Goal: Use online tool/utility: Use online tool/utility

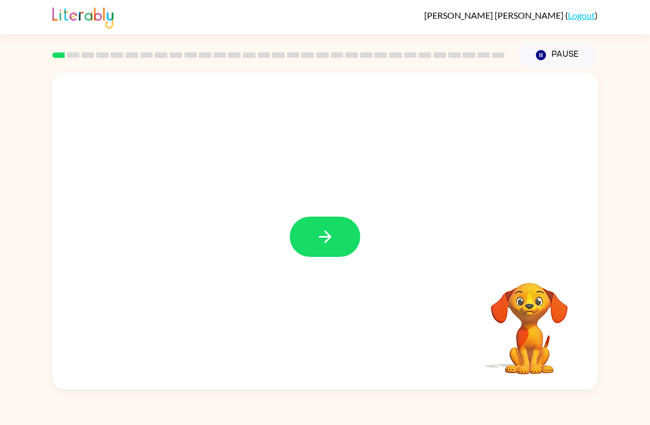
click at [314, 240] on button "button" at bounding box center [325, 236] width 70 height 40
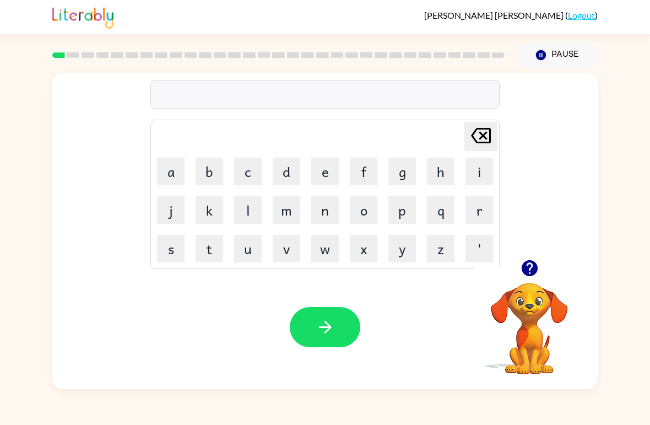
click at [531, 271] on icon "button" at bounding box center [529, 268] width 16 height 16
click at [405, 209] on button "p" at bounding box center [402, 210] width 28 height 28
click at [362, 210] on button "o" at bounding box center [364, 210] width 28 height 28
click at [480, 208] on button "r" at bounding box center [479, 210] width 28 height 28
click at [209, 257] on button "t" at bounding box center [209, 249] width 28 height 28
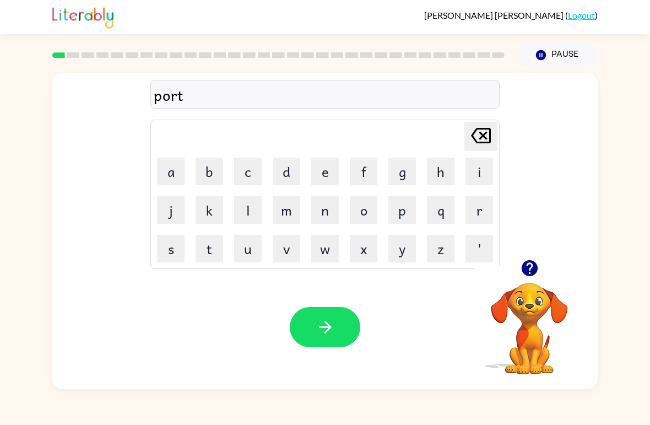
click at [318, 172] on button "e" at bounding box center [325, 171] width 28 height 28
click at [481, 208] on button "r" at bounding box center [479, 210] width 28 height 28
click at [326, 330] on icon "button" at bounding box center [325, 326] width 19 height 19
click at [528, 258] on button "button" at bounding box center [529, 268] width 28 height 28
click at [481, 209] on button "r" at bounding box center [479, 210] width 28 height 28
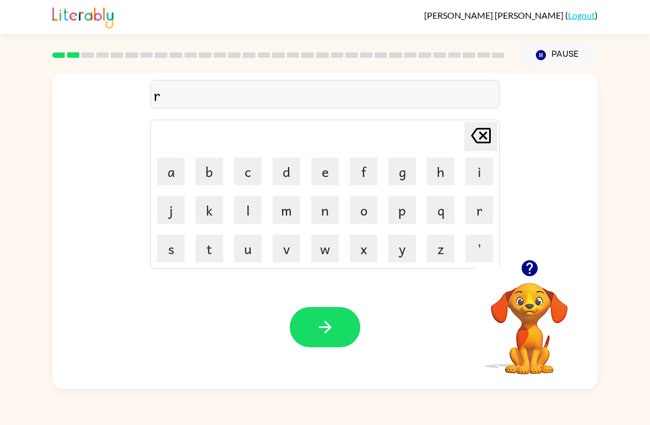
click at [370, 197] on button "o" at bounding box center [364, 210] width 28 height 28
click at [248, 249] on button "u" at bounding box center [248, 249] width 28 height 28
click at [331, 214] on button "n" at bounding box center [325, 210] width 28 height 28
click at [288, 172] on button "d" at bounding box center [287, 171] width 28 height 28
click at [317, 313] on button "button" at bounding box center [325, 327] width 70 height 40
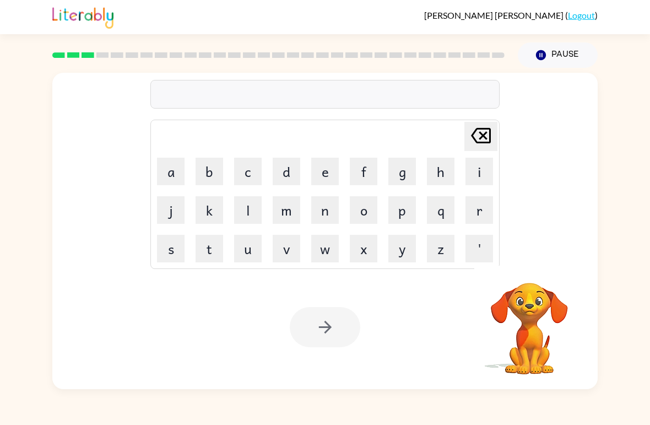
click at [295, 221] on button "m" at bounding box center [287, 210] width 28 height 28
click at [175, 166] on button "a" at bounding box center [171, 171] width 28 height 28
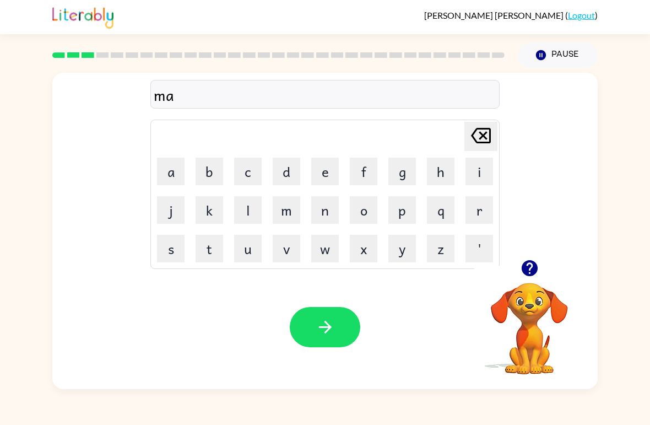
click at [251, 165] on button "c" at bounding box center [248, 171] width 28 height 28
click at [437, 171] on button "h" at bounding box center [441, 171] width 28 height 28
click at [477, 168] on button "i" at bounding box center [479, 171] width 28 height 28
click at [319, 211] on button "n" at bounding box center [325, 210] width 28 height 28
click at [325, 170] on button "e" at bounding box center [325, 171] width 28 height 28
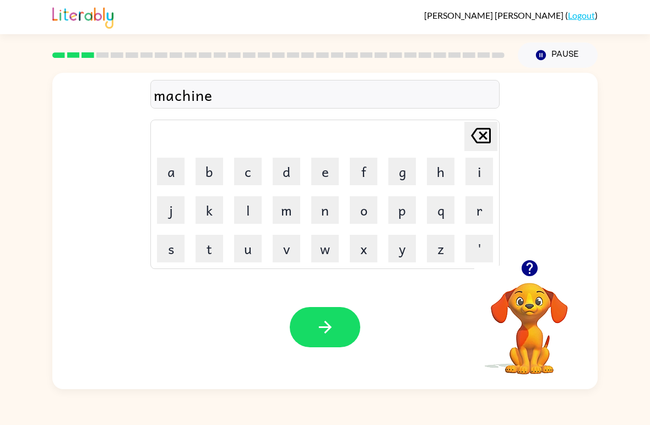
click at [331, 326] on icon "button" at bounding box center [325, 326] width 19 height 19
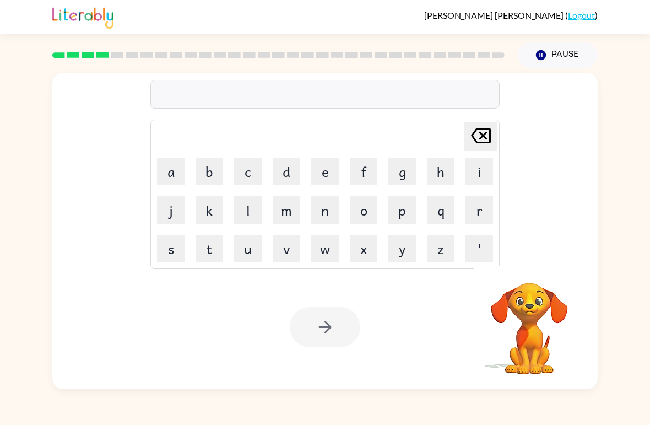
click at [208, 249] on button "t" at bounding box center [209, 249] width 28 height 28
click at [475, 213] on button "r" at bounding box center [479, 210] width 28 height 28
click at [163, 180] on button "a" at bounding box center [171, 171] width 28 height 28
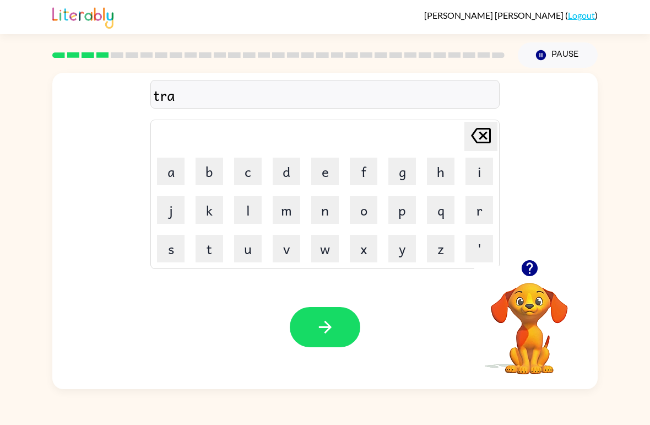
click at [477, 172] on button "i" at bounding box center [479, 171] width 28 height 28
click at [326, 202] on button "n" at bounding box center [325, 210] width 28 height 28
click at [330, 318] on icon "button" at bounding box center [325, 326] width 19 height 19
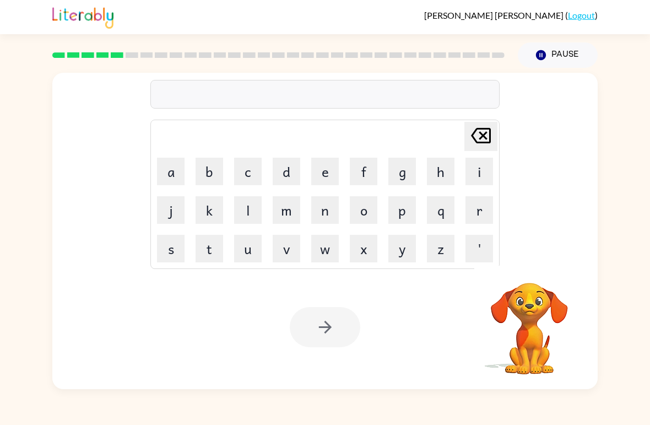
click at [290, 180] on button "d" at bounding box center [287, 171] width 28 height 28
click at [331, 174] on button "e" at bounding box center [325, 171] width 28 height 28
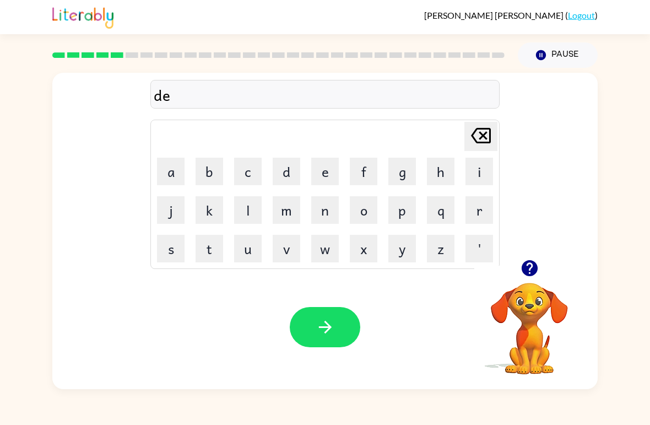
click at [362, 177] on button "f" at bounding box center [364, 171] width 28 height 28
click at [317, 161] on button "e" at bounding box center [325, 171] width 28 height 28
click at [325, 210] on button "n" at bounding box center [325, 210] width 28 height 28
click at [243, 173] on button "c" at bounding box center [248, 171] width 28 height 28
click at [320, 165] on button "e" at bounding box center [325, 171] width 28 height 28
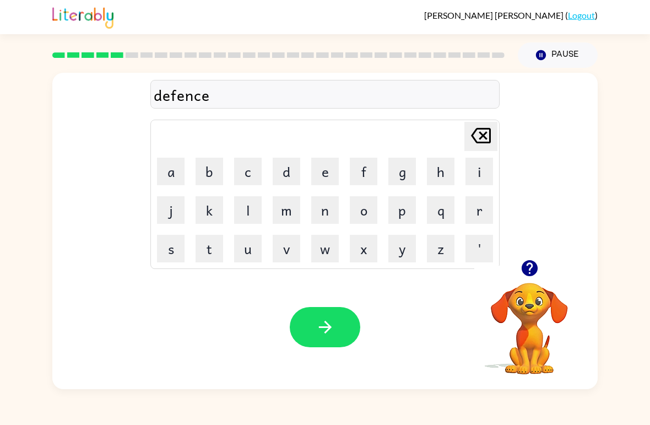
click at [366, 172] on button "f" at bounding box center [364, 171] width 28 height 28
click at [325, 167] on button "e" at bounding box center [325, 171] width 28 height 28
click at [310, 323] on button "button" at bounding box center [325, 327] width 70 height 40
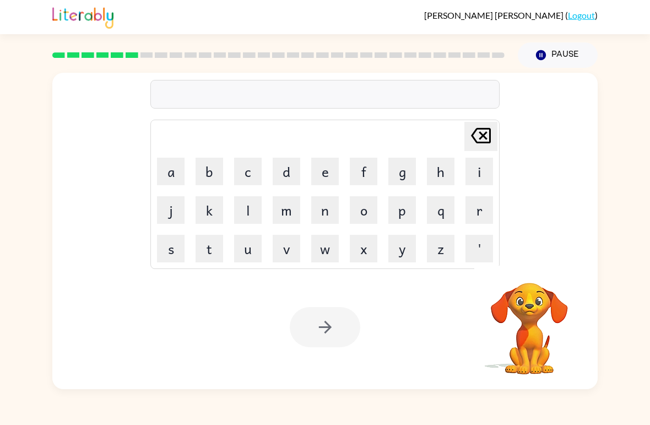
click at [234, 275] on div "Your browser must support playing .mp4 files to use Literably. Please try using…" at bounding box center [324, 327] width 545 height 124
click at [296, 249] on button "v" at bounding box center [287, 249] width 28 height 28
click at [176, 171] on button "a" at bounding box center [171, 171] width 28 height 28
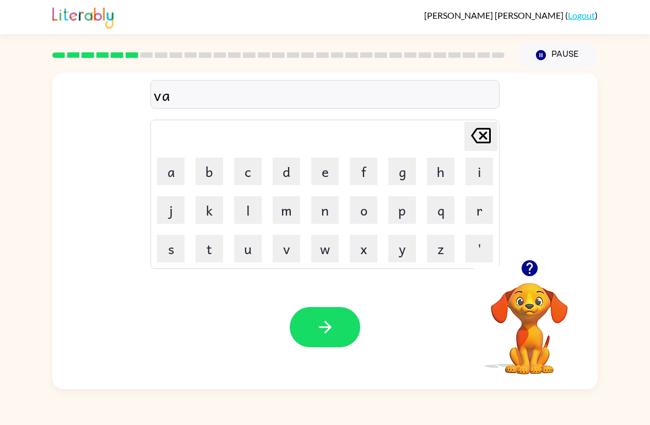
click at [248, 167] on button "c" at bounding box center [248, 171] width 28 height 28
click at [173, 179] on button "a" at bounding box center [171, 171] width 28 height 28
click at [201, 241] on button "t" at bounding box center [209, 249] width 28 height 28
click at [475, 174] on button "i" at bounding box center [479, 171] width 28 height 28
click at [367, 199] on button "o" at bounding box center [364, 210] width 28 height 28
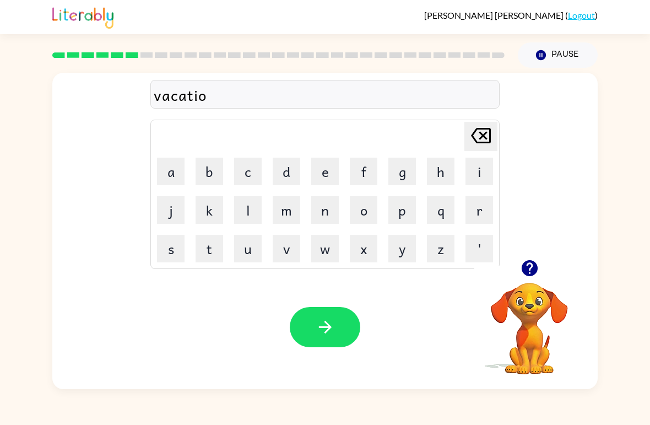
click at [330, 210] on button "n" at bounding box center [325, 210] width 28 height 28
click at [327, 329] on icon "button" at bounding box center [325, 326] width 19 height 19
click at [403, 205] on button "p" at bounding box center [402, 210] width 28 height 28
click at [253, 257] on button "u" at bounding box center [248, 249] width 28 height 28
click at [285, 164] on button "d" at bounding box center [287, 171] width 28 height 28
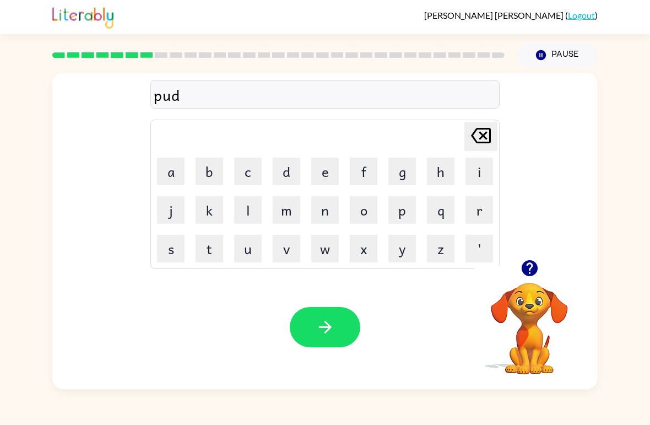
click at [246, 209] on button "l" at bounding box center [248, 210] width 28 height 28
click at [326, 165] on button "e" at bounding box center [325, 171] width 28 height 28
click at [329, 330] on icon "button" at bounding box center [325, 326] width 19 height 19
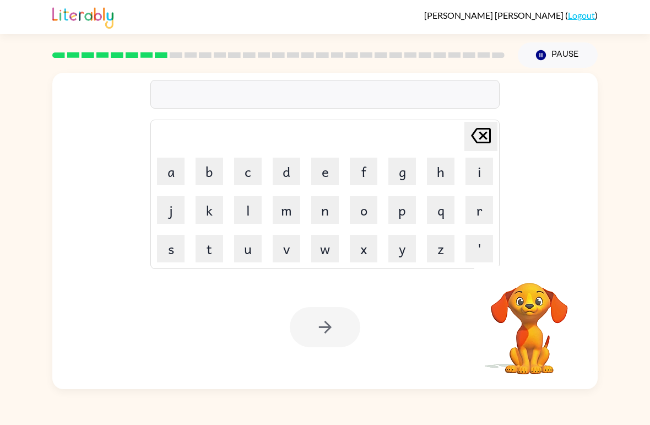
click at [293, 200] on button "m" at bounding box center [287, 210] width 28 height 28
click at [482, 164] on button "i" at bounding box center [479, 171] width 28 height 28
click at [482, 207] on button "r" at bounding box center [479, 210] width 28 height 28
click at [169, 165] on button "a" at bounding box center [171, 171] width 28 height 28
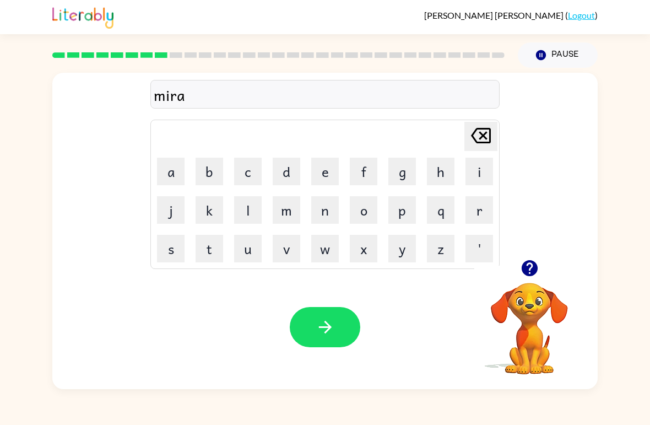
click at [256, 167] on button "c" at bounding box center [248, 171] width 28 height 28
click at [245, 206] on button "l" at bounding box center [248, 210] width 28 height 28
click at [329, 171] on button "e" at bounding box center [325, 171] width 28 height 28
click at [302, 317] on button "button" at bounding box center [325, 327] width 70 height 40
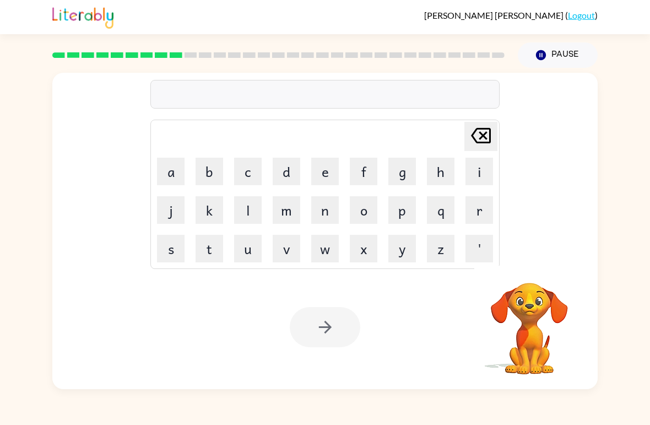
click at [293, 214] on button "m" at bounding box center [287, 210] width 28 height 28
click at [486, 172] on button "i" at bounding box center [479, 171] width 28 height 28
click at [325, 211] on button "n" at bounding box center [325, 210] width 28 height 28
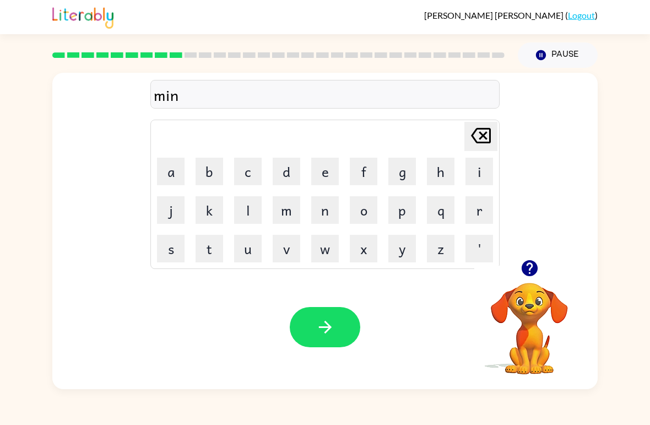
click at [280, 209] on button "m" at bounding box center [287, 210] width 28 height 28
click at [476, 166] on button "i" at bounding box center [479, 171] width 28 height 28
click at [478, 142] on icon "[PERSON_NAME] last character input" at bounding box center [480, 135] width 26 height 26
click at [361, 202] on button "o" at bounding box center [364, 210] width 28 height 28
click at [482, 213] on button "r" at bounding box center [479, 210] width 28 height 28
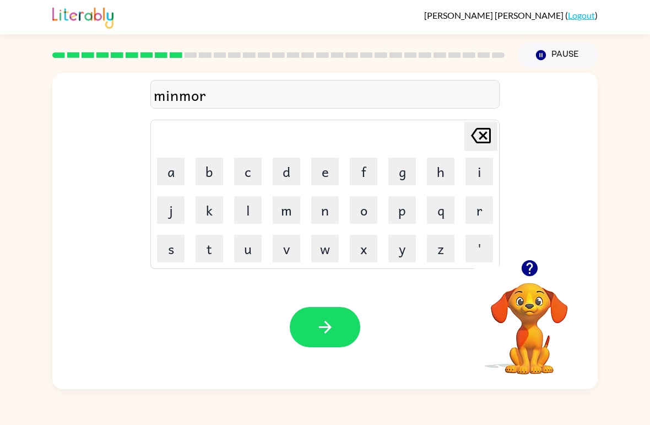
click at [317, 207] on button "n" at bounding box center [325, 210] width 28 height 28
click at [481, 171] on button "i" at bounding box center [479, 171] width 28 height 28
click at [325, 215] on button "n" at bounding box center [325, 210] width 28 height 28
click at [392, 178] on button "g" at bounding box center [402, 171] width 28 height 28
click at [325, 342] on button "button" at bounding box center [325, 327] width 70 height 40
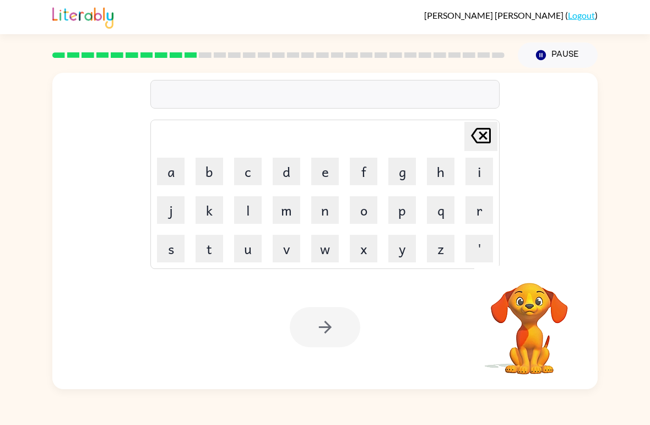
click at [286, 174] on button "d" at bounding box center [287, 171] width 28 height 28
click at [322, 167] on button "e" at bounding box center [325, 171] width 28 height 28
click at [171, 249] on button "s" at bounding box center [171, 249] width 28 height 28
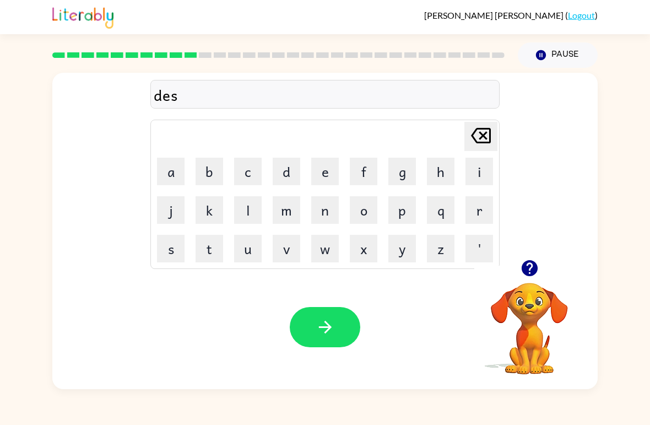
click at [206, 254] on button "t" at bounding box center [209, 249] width 28 height 28
click at [474, 207] on button "r" at bounding box center [479, 210] width 28 height 28
click at [529, 269] on icon "button" at bounding box center [529, 268] width 16 height 16
click at [250, 252] on button "u" at bounding box center [248, 249] width 28 height 28
click at [168, 251] on button "s" at bounding box center [171, 249] width 28 height 28
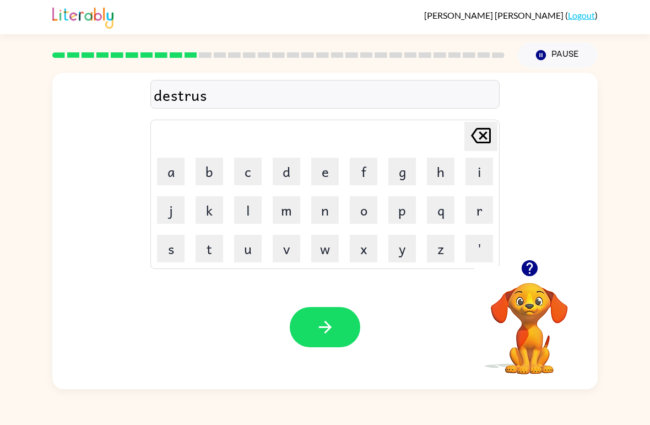
click at [208, 248] on button "t" at bounding box center [209, 249] width 28 height 28
click at [339, 323] on button "button" at bounding box center [325, 327] width 70 height 40
click at [488, 200] on button "r" at bounding box center [479, 210] width 28 height 28
click at [372, 210] on button "o" at bounding box center [364, 210] width 28 height 28
click at [291, 170] on button "d" at bounding box center [287, 171] width 28 height 28
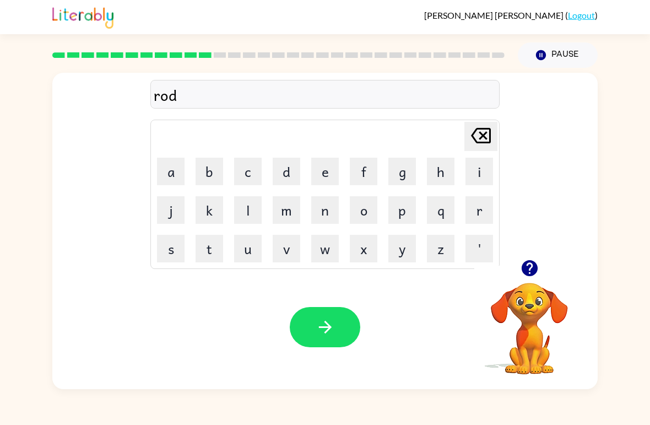
click at [325, 172] on button "e" at bounding box center [325, 171] width 28 height 28
click at [326, 329] on icon "button" at bounding box center [325, 326] width 19 height 19
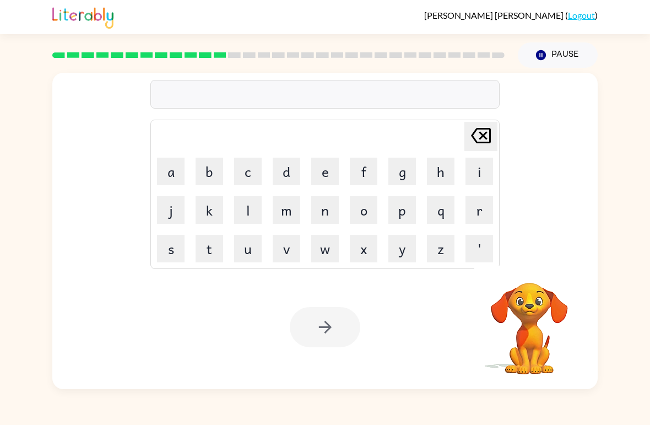
click at [250, 247] on button "u" at bounding box center [248, 249] width 28 height 28
click at [398, 208] on button "p" at bounding box center [402, 210] width 28 height 28
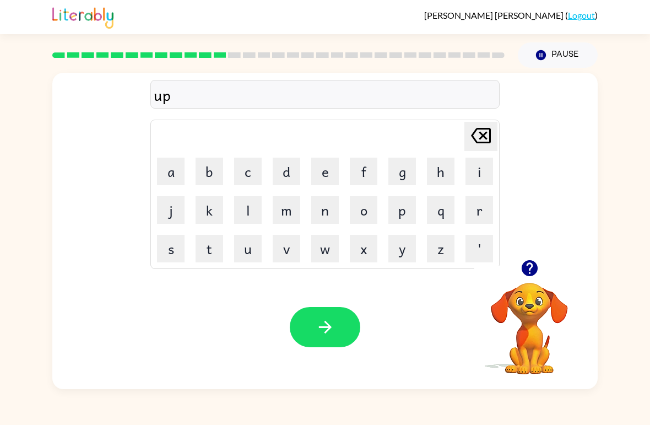
click at [405, 172] on button "g" at bounding box center [402, 171] width 28 height 28
click at [482, 206] on button "r" at bounding box center [479, 210] width 28 height 28
click at [178, 171] on button "a" at bounding box center [171, 171] width 28 height 28
click at [295, 171] on button "d" at bounding box center [287, 171] width 28 height 28
click at [328, 171] on button "e" at bounding box center [325, 171] width 28 height 28
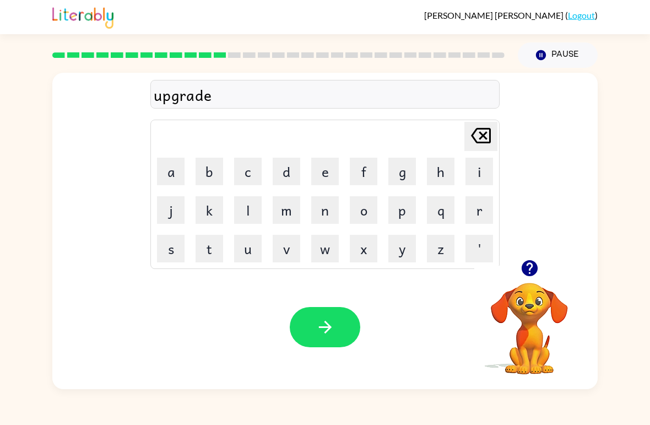
click at [325, 333] on icon "button" at bounding box center [324, 326] width 13 height 13
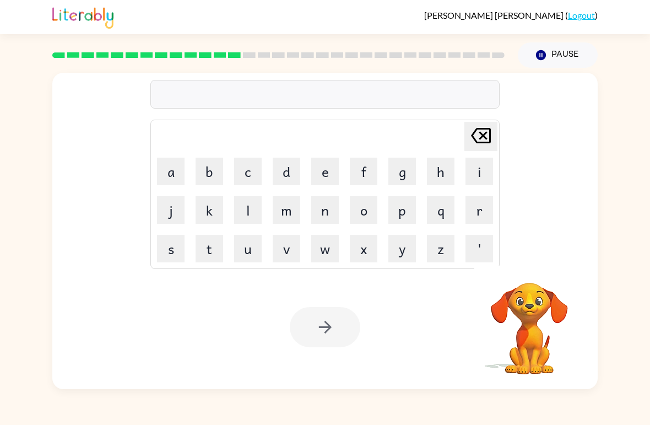
click at [291, 209] on button "m" at bounding box center [287, 210] width 28 height 28
click at [177, 165] on button "a" at bounding box center [171, 171] width 28 height 28
click at [329, 206] on button "n" at bounding box center [325, 210] width 28 height 28
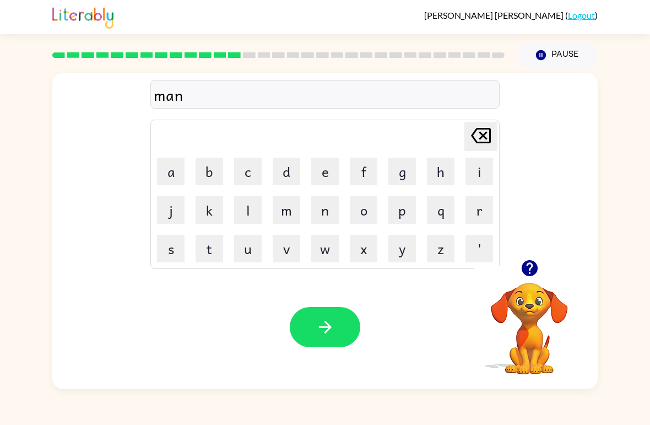
click at [530, 269] on icon "button" at bounding box center [529, 267] width 19 height 19
click at [522, 274] on icon "button" at bounding box center [529, 267] width 19 height 19
click at [528, 271] on icon "button" at bounding box center [529, 268] width 16 height 16
click at [316, 184] on button "e" at bounding box center [325, 171] width 28 height 28
click at [171, 251] on button "s" at bounding box center [171, 249] width 28 height 28
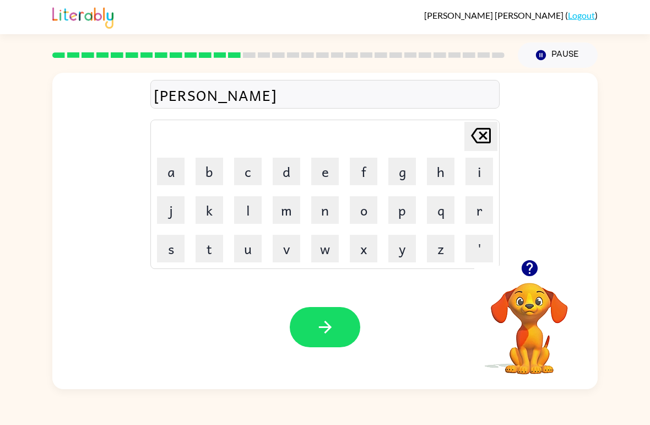
click at [209, 242] on button "t" at bounding box center [209, 249] width 28 height 28
click at [328, 326] on icon "button" at bounding box center [325, 326] width 19 height 19
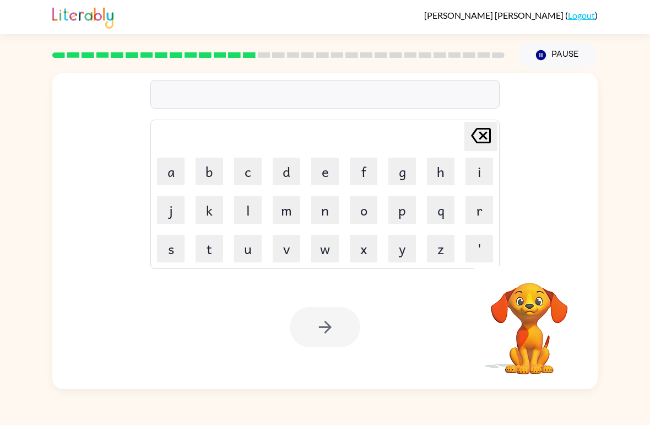
click at [217, 173] on button "b" at bounding box center [209, 171] width 28 height 28
click at [367, 210] on button "o" at bounding box center [364, 210] width 28 height 28
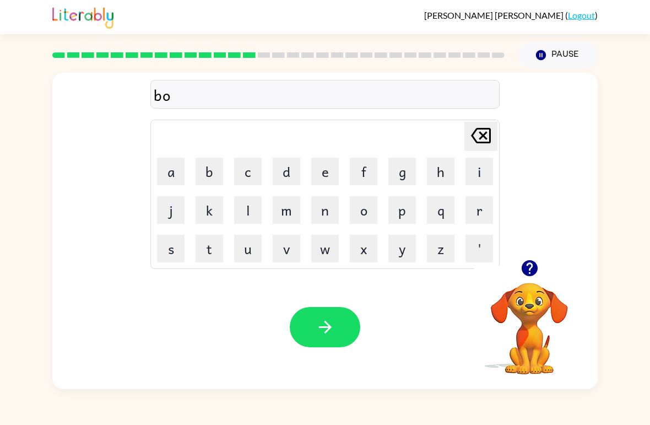
click at [318, 213] on button "n" at bounding box center [325, 210] width 28 height 28
click at [252, 245] on button "u" at bounding box center [248, 249] width 28 height 28
click at [168, 249] on button "s" at bounding box center [171, 249] width 28 height 28
click at [326, 328] on icon "button" at bounding box center [324, 326] width 13 height 13
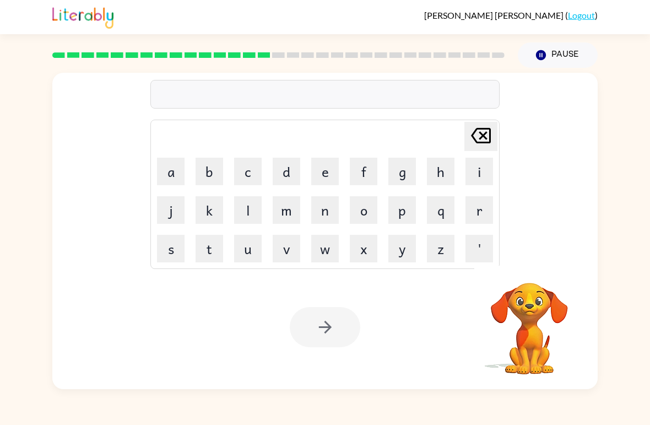
click at [176, 251] on button "s" at bounding box center [171, 249] width 28 height 28
click at [328, 247] on button "w" at bounding box center [325, 249] width 28 height 28
click at [244, 250] on button "u" at bounding box center [248, 249] width 28 height 28
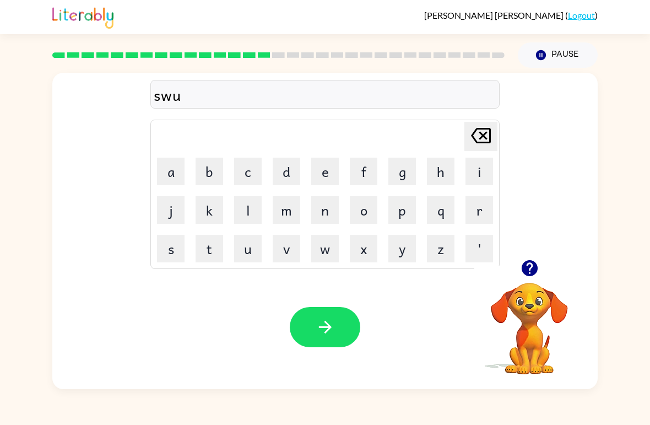
click at [480, 135] on icon "[PERSON_NAME] last character input" at bounding box center [480, 135] width 26 height 26
click at [364, 220] on button "o" at bounding box center [364, 210] width 28 height 28
click at [471, 214] on button "r" at bounding box center [479, 210] width 28 height 28
click at [288, 211] on button "m" at bounding box center [287, 210] width 28 height 28
click at [324, 336] on icon "button" at bounding box center [325, 326] width 19 height 19
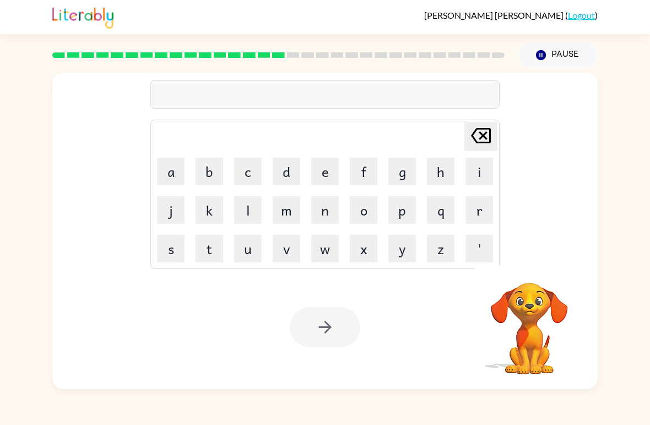
click at [486, 208] on button "r" at bounding box center [479, 210] width 28 height 28
click at [181, 171] on button "a" at bounding box center [171, 171] width 28 height 28
click at [285, 213] on button "m" at bounding box center [287, 210] width 28 height 28
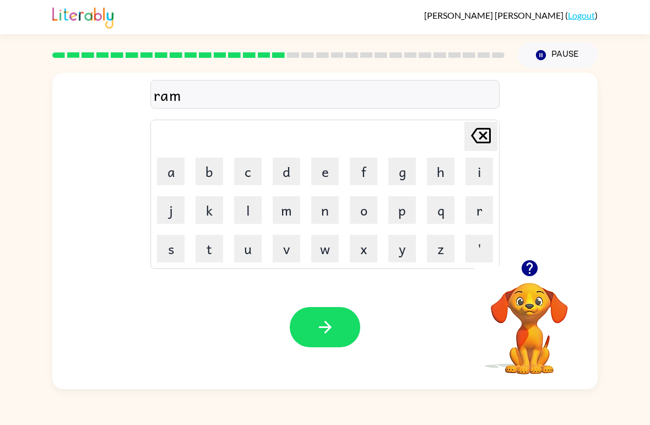
click at [323, 333] on icon "button" at bounding box center [325, 326] width 19 height 19
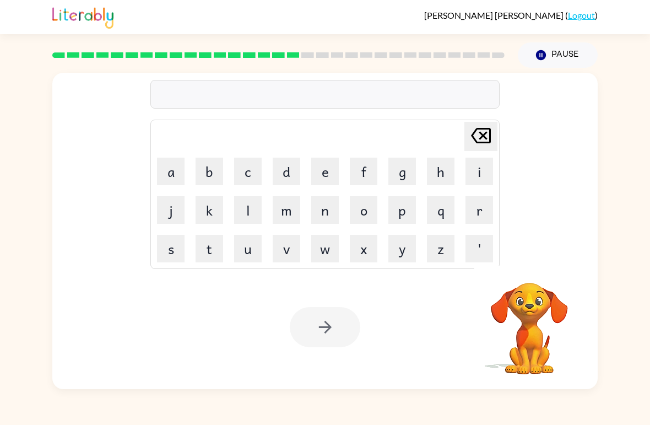
click at [409, 203] on button "p" at bounding box center [402, 210] width 28 height 28
click at [177, 250] on button "s" at bounding box center [171, 249] width 28 height 28
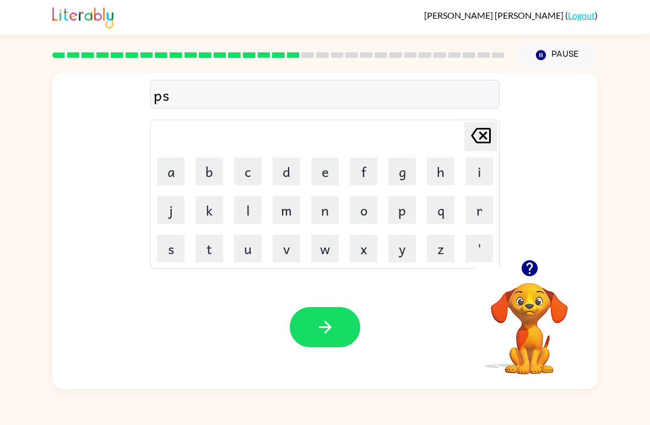
click at [488, 132] on icon "[PERSON_NAME] last character input" at bounding box center [480, 135] width 26 height 26
click at [483, 212] on button "r" at bounding box center [479, 210] width 28 height 28
click at [289, 211] on button "m" at bounding box center [287, 210] width 28 height 28
click at [325, 210] on button "n" at bounding box center [325, 210] width 28 height 28
click at [406, 170] on button "g" at bounding box center [402, 171] width 28 height 28
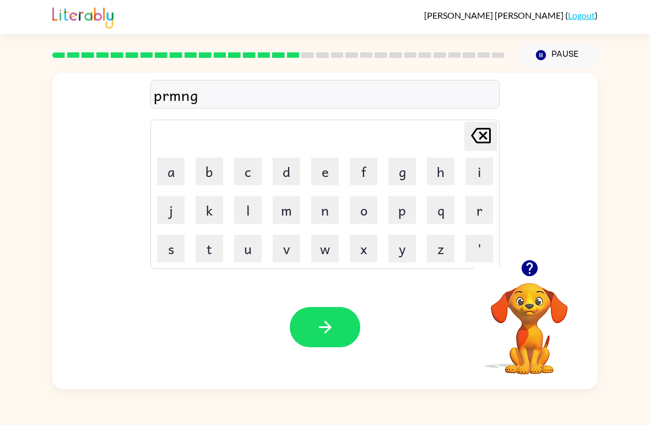
click at [331, 317] on button "button" at bounding box center [325, 327] width 70 height 40
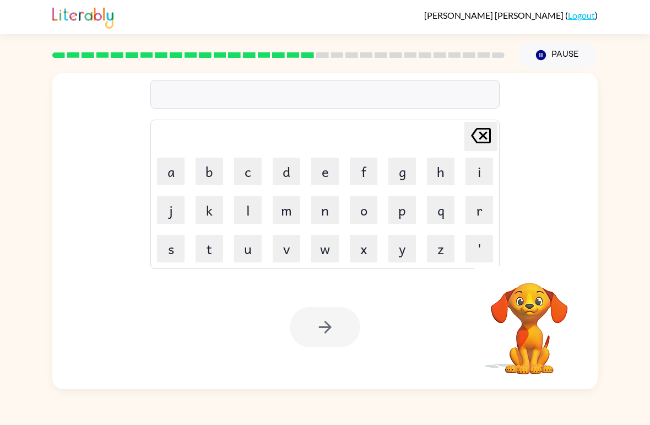
click at [474, 212] on button "r" at bounding box center [479, 210] width 28 height 28
click at [485, 178] on button "i" at bounding box center [479, 171] width 28 height 28
click at [171, 237] on button "s" at bounding box center [171, 249] width 28 height 28
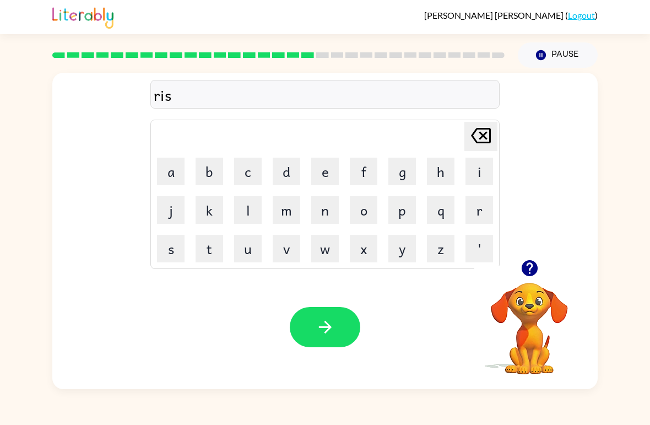
click at [207, 210] on button "k" at bounding box center [209, 210] width 28 height 28
click at [477, 170] on button "i" at bounding box center [479, 171] width 28 height 28
click at [321, 167] on button "e" at bounding box center [325, 171] width 28 height 28
click at [170, 247] on button "s" at bounding box center [171, 249] width 28 height 28
click at [213, 254] on button "t" at bounding box center [209, 249] width 28 height 28
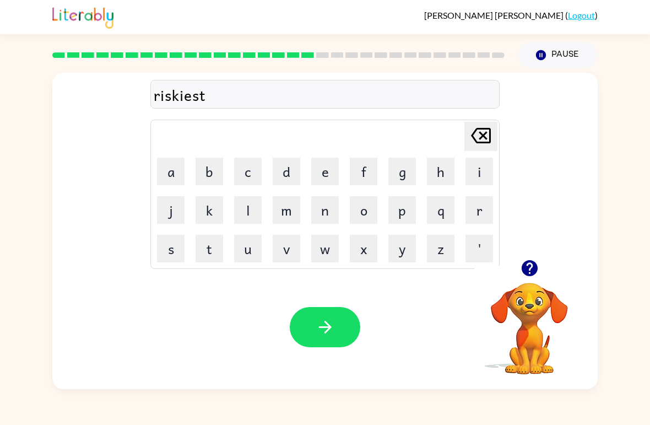
click at [340, 346] on button "button" at bounding box center [325, 327] width 70 height 40
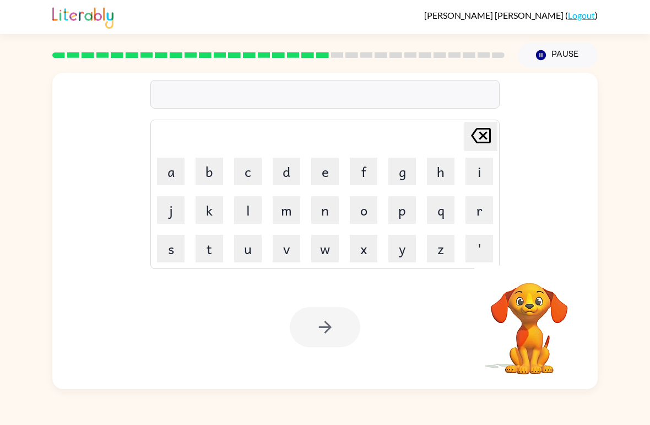
click at [171, 165] on button "a" at bounding box center [171, 171] width 28 height 28
click at [484, 210] on button "r" at bounding box center [479, 210] width 28 height 28
click at [210, 253] on button "t" at bounding box center [209, 249] width 28 height 28
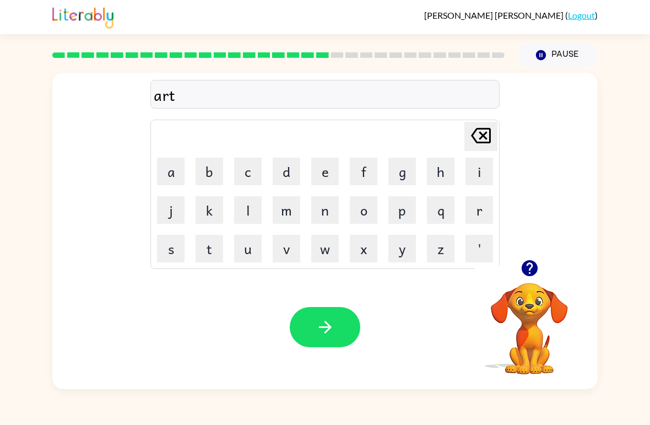
click at [160, 165] on button "a" at bounding box center [171, 171] width 28 height 28
click at [334, 342] on button "button" at bounding box center [325, 327] width 70 height 40
click at [365, 174] on button "f" at bounding box center [364, 171] width 28 height 28
click at [361, 204] on button "o" at bounding box center [364, 210] width 28 height 28
click at [244, 205] on button "l" at bounding box center [248, 210] width 28 height 28
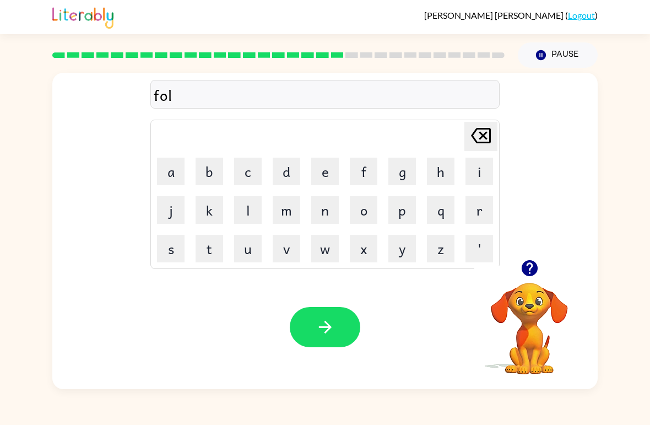
click at [244, 204] on button "l" at bounding box center [248, 210] width 28 height 28
click at [358, 204] on button "o" at bounding box center [364, 210] width 28 height 28
click at [326, 262] on button "w" at bounding box center [325, 249] width 28 height 28
click at [334, 332] on icon "button" at bounding box center [325, 326] width 19 height 19
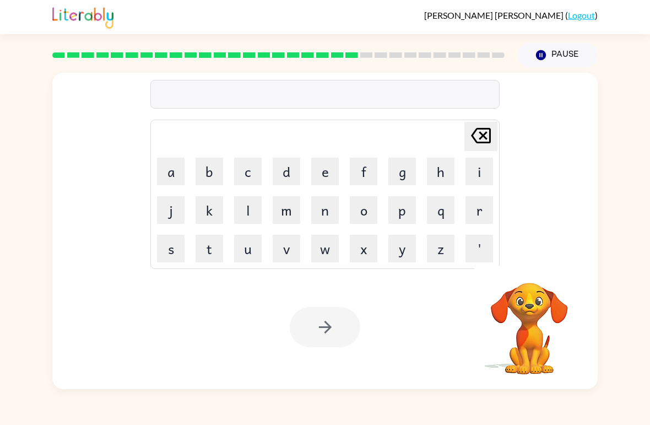
click at [172, 250] on button "s" at bounding box center [171, 249] width 28 height 28
click at [317, 175] on button "e" at bounding box center [325, 171] width 28 height 28
click at [319, 204] on button "n" at bounding box center [325, 210] width 28 height 28
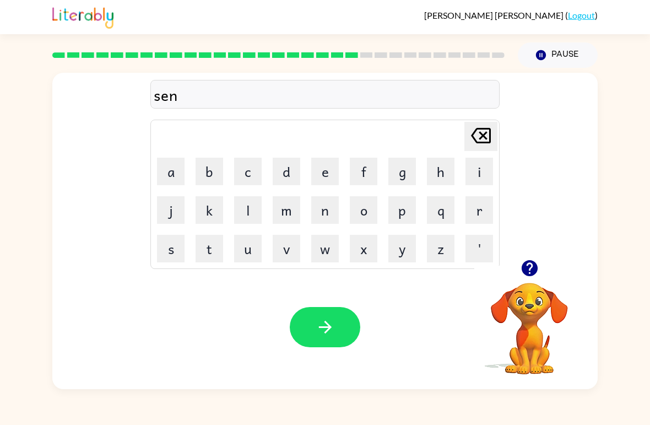
click at [214, 253] on button "t" at bounding box center [209, 249] width 28 height 28
click at [326, 173] on button "e" at bounding box center [325, 171] width 28 height 28
click at [413, 205] on button "p" at bounding box center [402, 210] width 28 height 28
click at [327, 172] on button "e" at bounding box center [325, 171] width 28 height 28
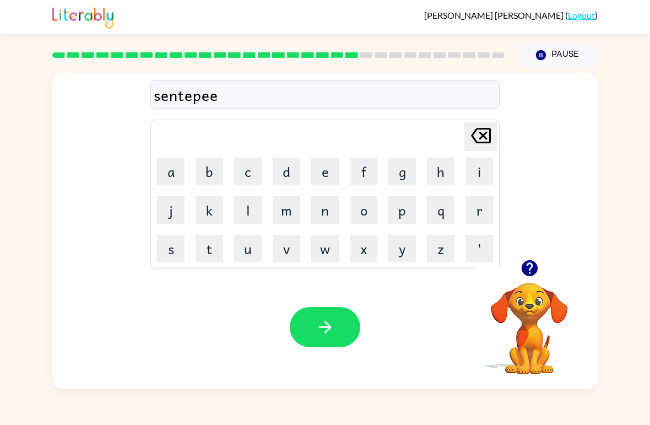
click at [323, 329] on icon "button" at bounding box center [325, 326] width 19 height 19
click at [173, 250] on button "s" at bounding box center [171, 249] width 28 height 28
click at [254, 243] on button "u" at bounding box center [248, 249] width 28 height 28
click at [173, 252] on button "s" at bounding box center [171, 249] width 28 height 28
click at [210, 246] on button "t" at bounding box center [209, 249] width 28 height 28
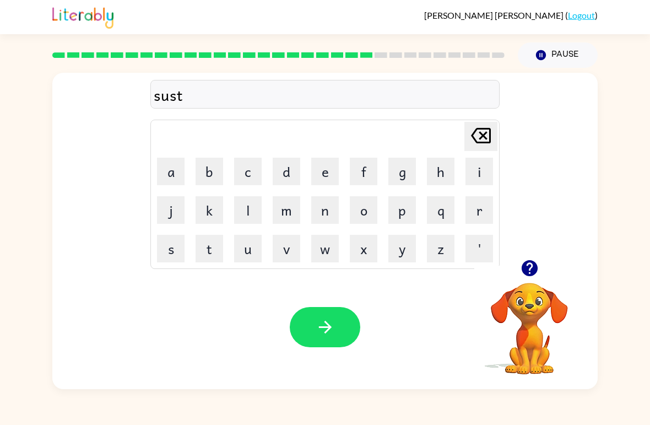
click at [171, 167] on button "a" at bounding box center [171, 171] width 28 height 28
click at [480, 173] on button "i" at bounding box center [479, 171] width 28 height 28
click at [316, 205] on button "n" at bounding box center [325, 210] width 28 height 28
click at [329, 334] on icon "button" at bounding box center [325, 326] width 19 height 19
click at [368, 171] on button "f" at bounding box center [364, 171] width 28 height 28
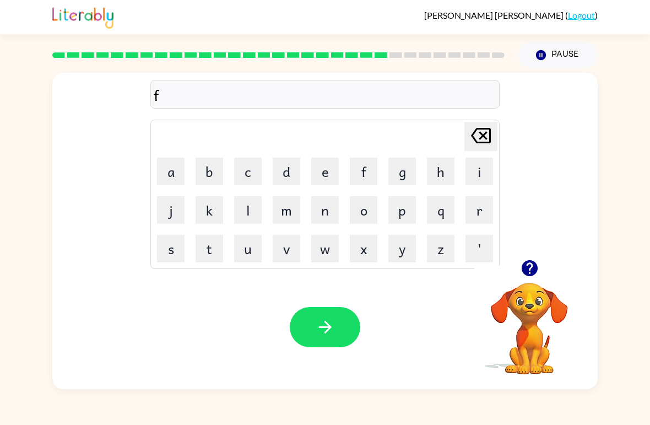
click at [359, 200] on button "o" at bounding box center [364, 210] width 28 height 28
click at [178, 245] on button "s" at bounding box center [171, 249] width 28 height 28
click at [478, 135] on icon "[PERSON_NAME] last character input" at bounding box center [480, 135] width 26 height 26
click at [476, 199] on button "r" at bounding box center [479, 210] width 28 height 28
click at [320, 249] on button "w" at bounding box center [325, 249] width 28 height 28
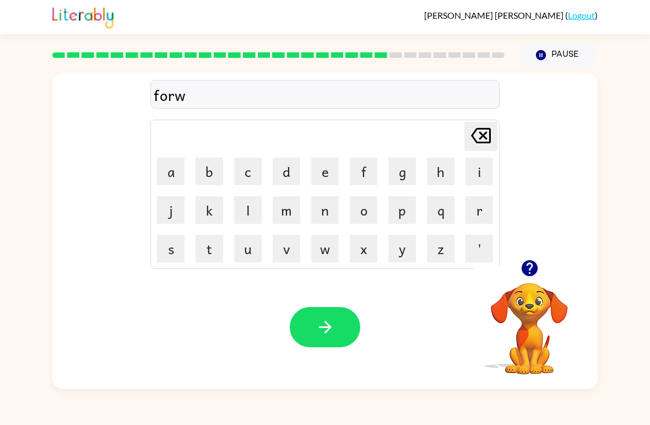
click at [175, 171] on button "a" at bounding box center [171, 171] width 28 height 28
click at [474, 208] on button "r" at bounding box center [479, 210] width 28 height 28
click at [291, 176] on button "d" at bounding box center [287, 171] width 28 height 28
click at [322, 324] on icon "button" at bounding box center [325, 326] width 19 height 19
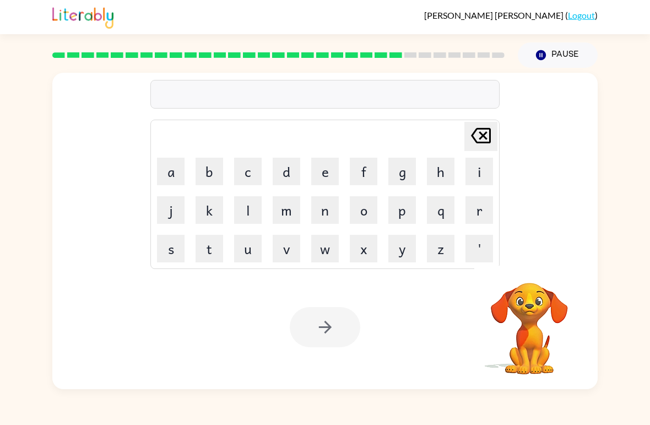
click at [474, 213] on button "r" at bounding box center [479, 210] width 28 height 28
click at [338, 164] on button "e" at bounding box center [325, 171] width 28 height 28
click at [247, 209] on button "l" at bounding box center [248, 210] width 28 height 28
click at [176, 167] on button "a" at bounding box center [171, 171] width 28 height 28
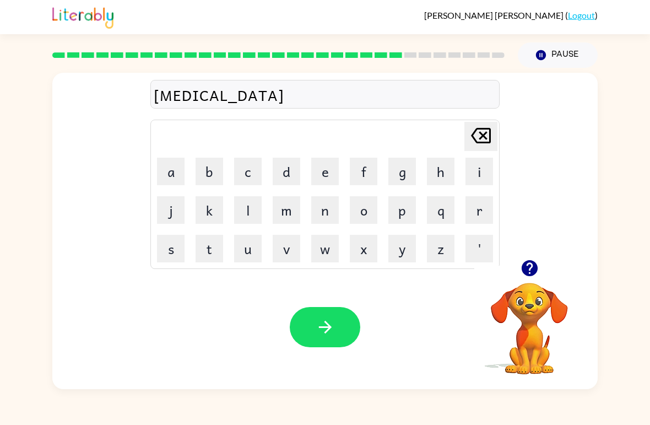
click at [218, 250] on button "t" at bounding box center [209, 249] width 28 height 28
click at [327, 174] on button "e" at bounding box center [325, 171] width 28 height 28
click at [287, 170] on button "d" at bounding box center [287, 171] width 28 height 28
click at [334, 313] on button "button" at bounding box center [325, 327] width 70 height 40
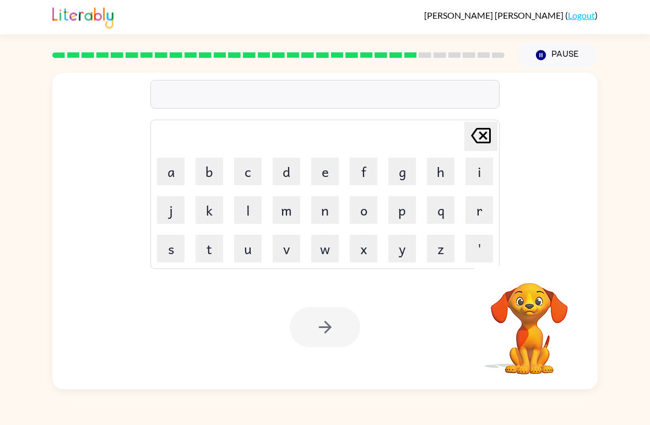
click at [406, 171] on button "g" at bounding box center [402, 171] width 28 height 28
click at [254, 248] on button "u" at bounding box center [248, 249] width 28 height 28
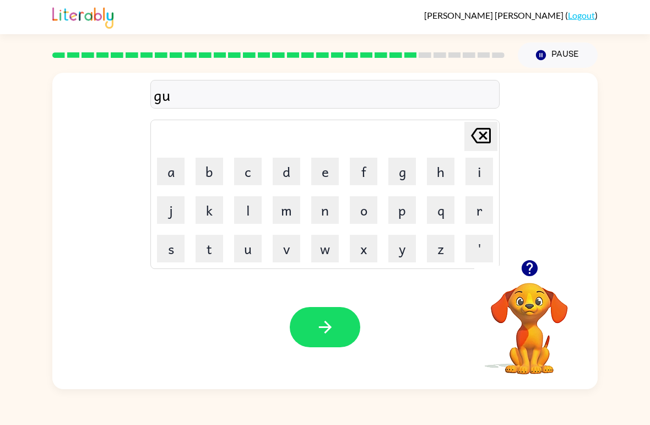
click at [210, 167] on button "b" at bounding box center [209, 171] width 28 height 28
click at [247, 206] on button "l" at bounding box center [248, 210] width 28 height 28
click at [476, 178] on button "i" at bounding box center [479, 171] width 28 height 28
click at [323, 209] on button "n" at bounding box center [325, 210] width 28 height 28
click at [329, 329] on icon "button" at bounding box center [324, 326] width 13 height 13
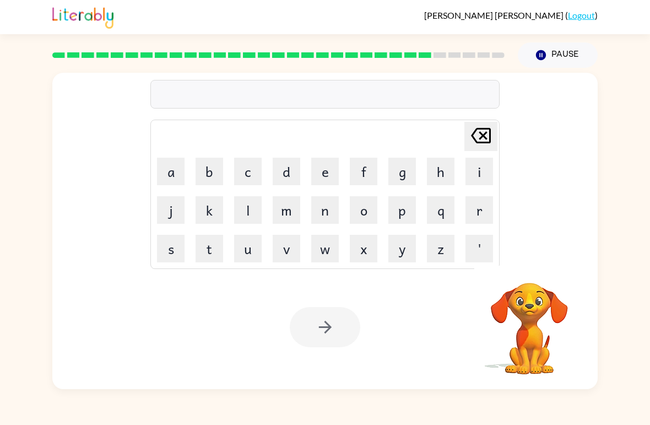
click at [246, 209] on button "l" at bounding box center [248, 210] width 28 height 28
click at [358, 206] on button "o" at bounding box center [364, 210] width 28 height 28
click at [285, 207] on button "m" at bounding box center [287, 210] width 28 height 28
click at [217, 168] on button "b" at bounding box center [209, 171] width 28 height 28
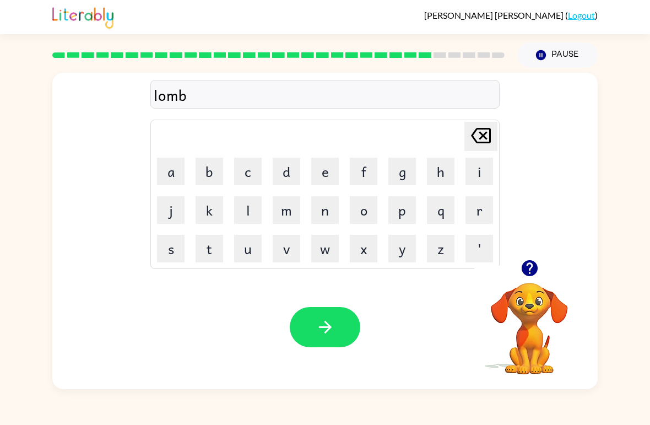
click at [326, 171] on button "e" at bounding box center [325, 171] width 28 height 28
click at [477, 205] on button "r" at bounding box center [479, 210] width 28 height 28
click at [399, 162] on button "g" at bounding box center [402, 171] width 28 height 28
click at [165, 168] on button "a" at bounding box center [171, 171] width 28 height 28
click at [328, 312] on button "button" at bounding box center [325, 327] width 70 height 40
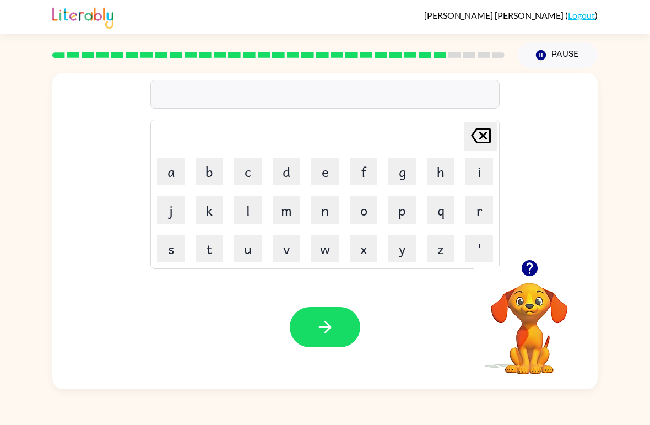
click at [395, 211] on button "p" at bounding box center [402, 210] width 28 height 28
click at [329, 168] on button "e" at bounding box center [325, 171] width 28 height 28
click at [169, 170] on button "a" at bounding box center [171, 171] width 28 height 28
click at [475, 204] on button "r" at bounding box center [479, 210] width 28 height 28
click at [172, 249] on button "s" at bounding box center [171, 249] width 28 height 28
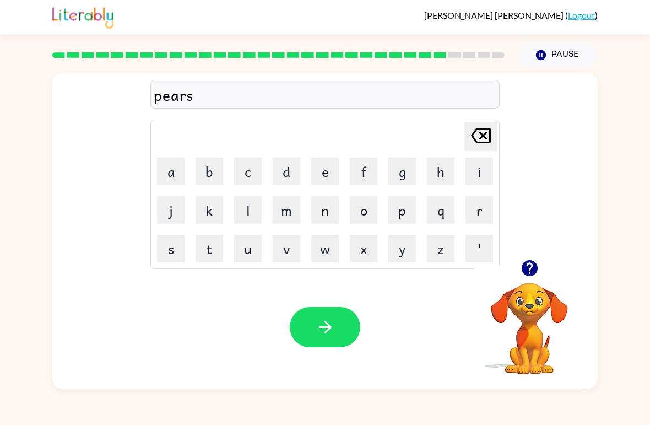
click at [333, 320] on icon "button" at bounding box center [325, 326] width 19 height 19
click at [202, 245] on button "t" at bounding box center [209, 249] width 28 height 28
click at [429, 171] on button "h" at bounding box center [441, 171] width 28 height 28
click at [476, 173] on button "i" at bounding box center [479, 171] width 28 height 28
click at [326, 209] on button "n" at bounding box center [325, 210] width 28 height 28
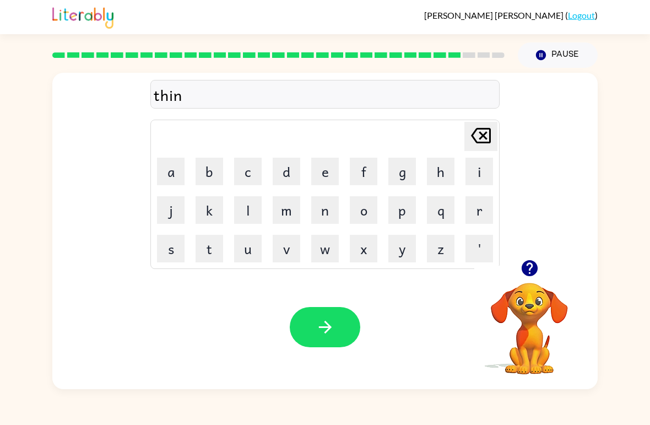
click at [345, 343] on button "button" at bounding box center [325, 327] width 70 height 40
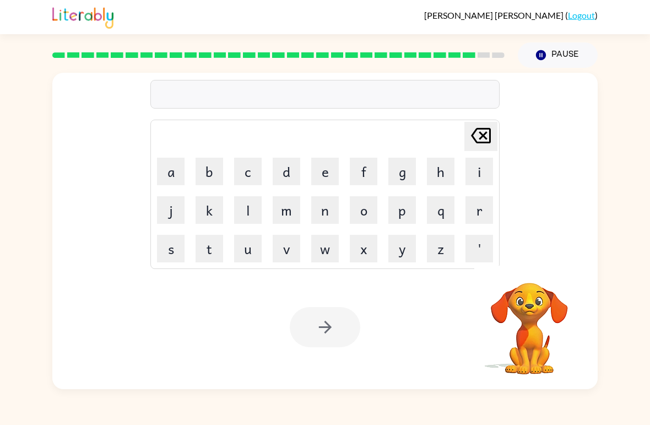
click at [176, 243] on button "s" at bounding box center [171, 249] width 28 height 28
click at [362, 206] on button "o" at bounding box center [364, 210] width 28 height 28
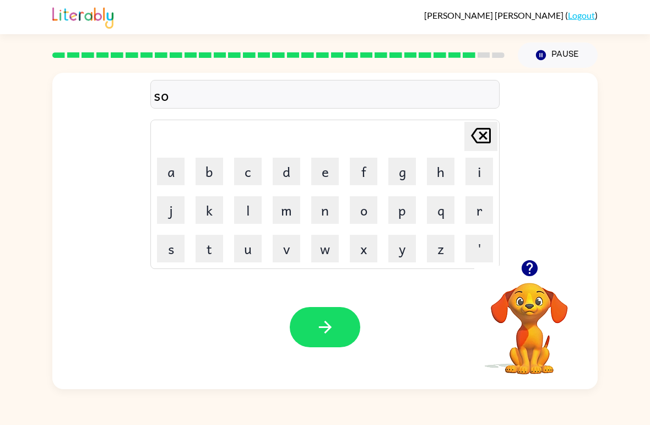
click at [287, 244] on button "v" at bounding box center [287, 249] width 28 height 28
click at [327, 169] on button "e" at bounding box center [325, 171] width 28 height 28
click at [469, 209] on button "r" at bounding box center [479, 210] width 28 height 28
click at [320, 244] on button "w" at bounding box center [325, 249] width 28 height 28
click at [318, 172] on button "e" at bounding box center [325, 171] width 28 height 28
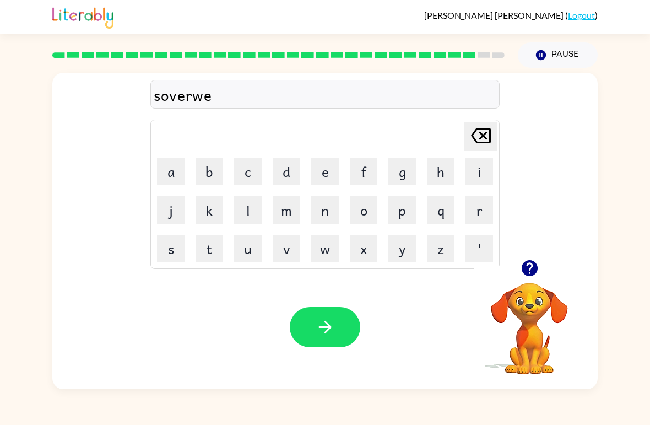
click at [476, 209] on button "r" at bounding box center [479, 210] width 28 height 28
click at [322, 317] on button "button" at bounding box center [325, 327] width 70 height 40
click at [250, 243] on button "u" at bounding box center [248, 249] width 28 height 28
click at [319, 210] on button "n" at bounding box center [325, 210] width 28 height 28
click at [323, 171] on button "e" at bounding box center [325, 171] width 28 height 28
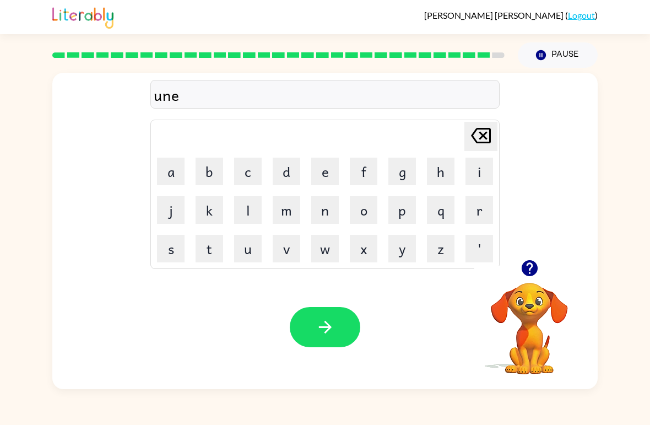
click at [528, 268] on icon "button" at bounding box center [529, 268] width 16 height 16
click at [372, 165] on button "f" at bounding box center [364, 171] width 28 height 28
click at [472, 211] on button "r" at bounding box center [479, 210] width 28 height 28
click at [178, 166] on button "a" at bounding box center [171, 171] width 28 height 28
click at [294, 168] on button "d" at bounding box center [287, 171] width 28 height 28
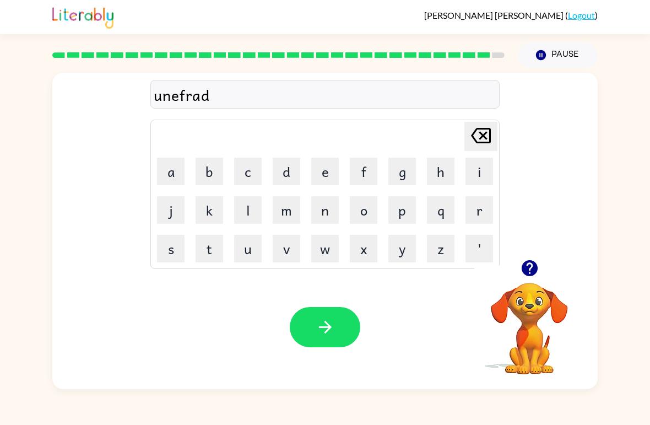
click at [326, 169] on button "e" at bounding box center [325, 171] width 28 height 28
click at [331, 331] on icon "button" at bounding box center [325, 326] width 19 height 19
